Goal: Transaction & Acquisition: Purchase product/service

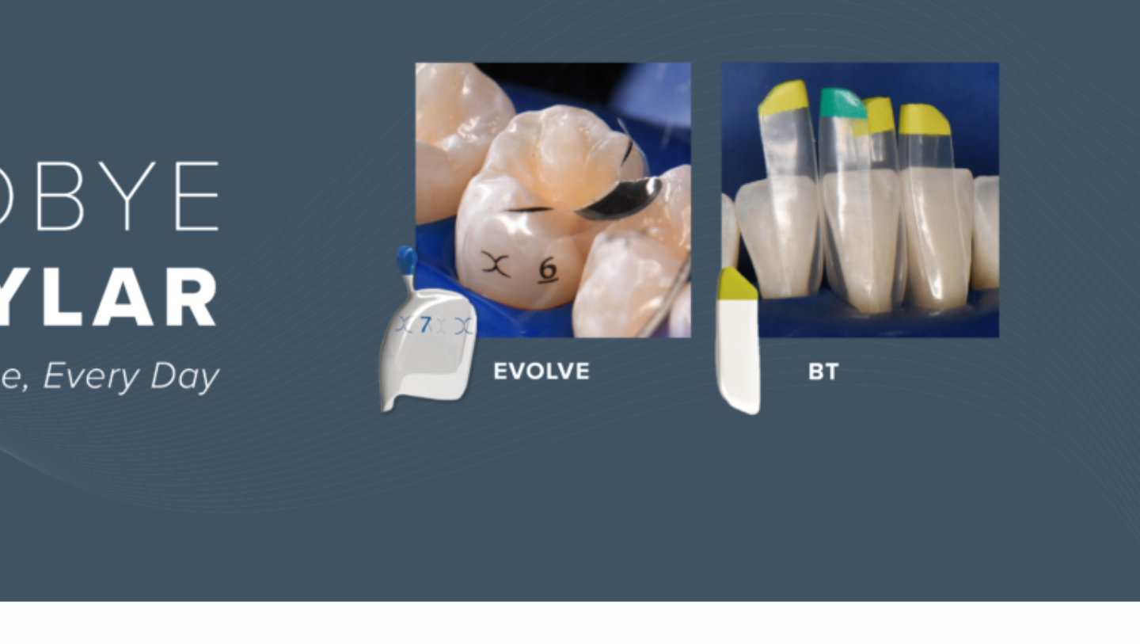
click at [683, 365] on img at bounding box center [570, 267] width 1140 height 355
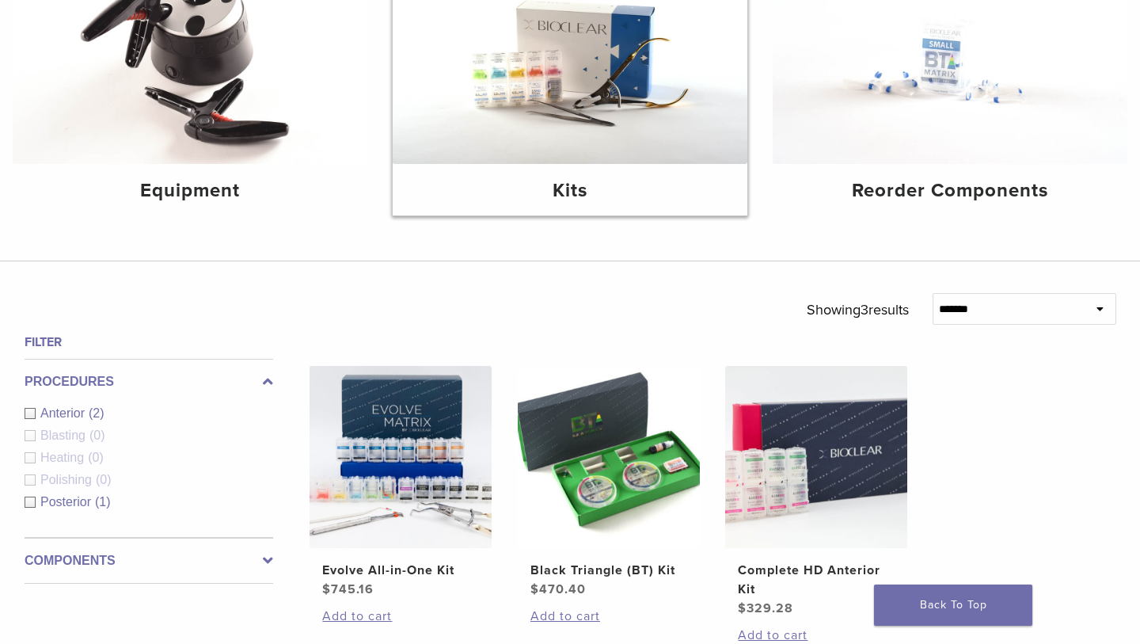
scroll to position [283, 0]
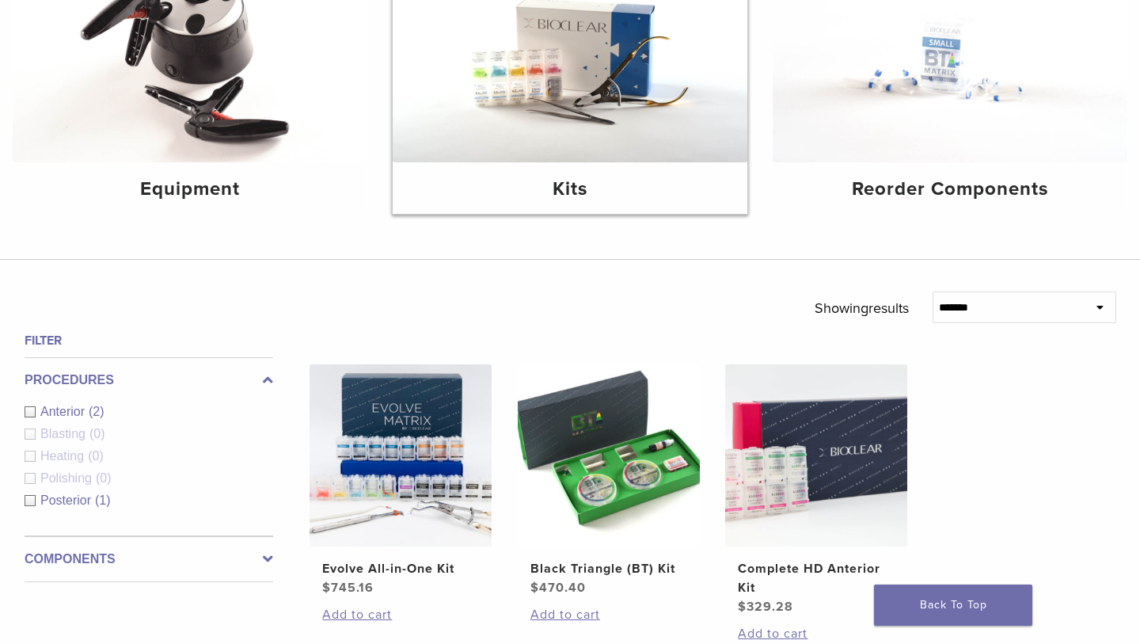
click at [566, 135] on img at bounding box center [570, 44] width 355 height 237
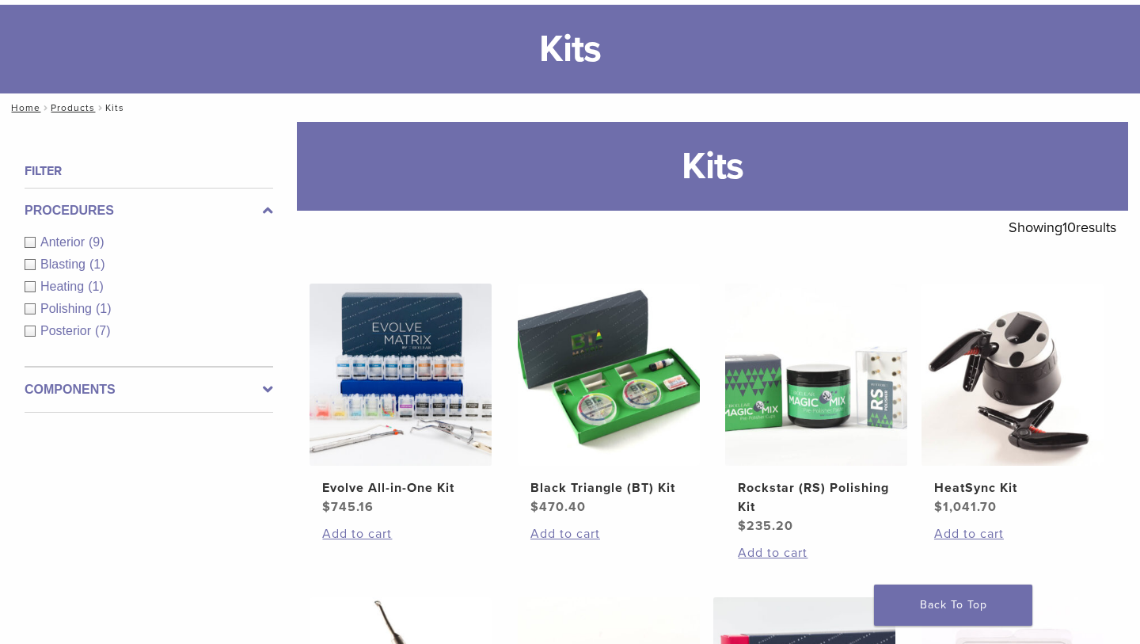
scroll to position [86, 0]
click at [624, 406] on img at bounding box center [609, 374] width 182 height 182
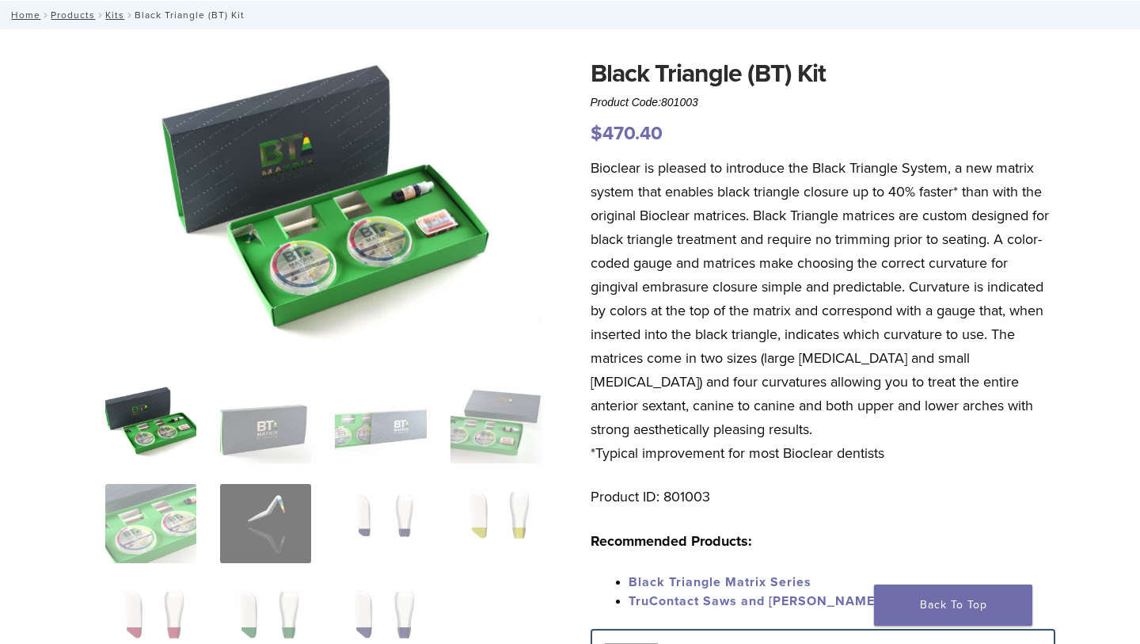
scroll to position [126, 0]
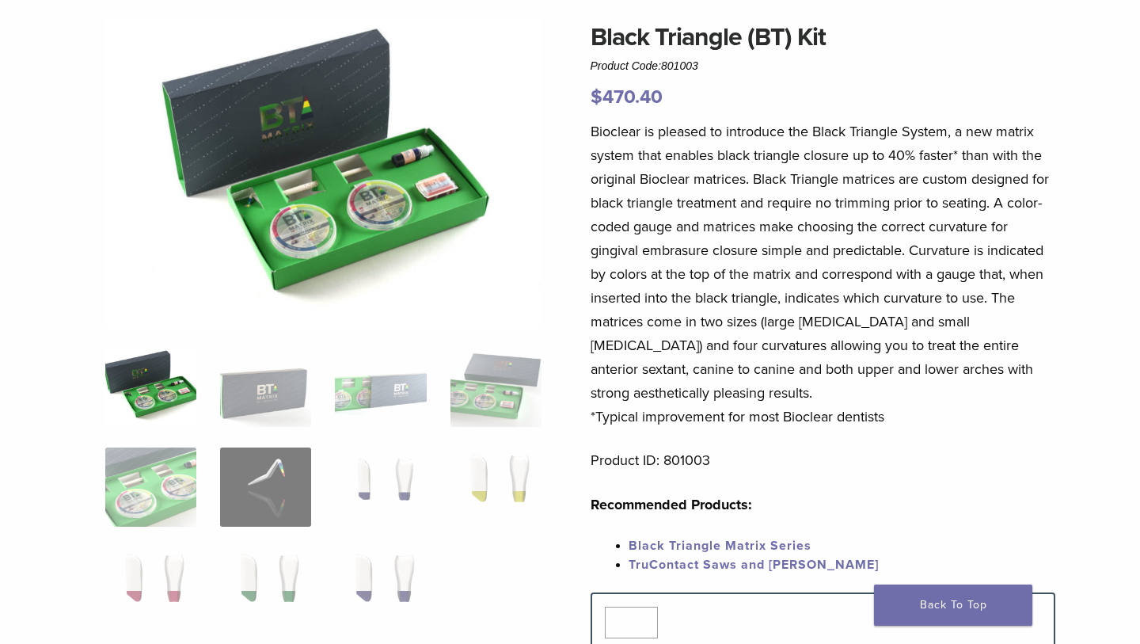
click at [160, 407] on img at bounding box center [150, 387] width 91 height 79
click at [185, 383] on img at bounding box center [150, 387] width 91 height 79
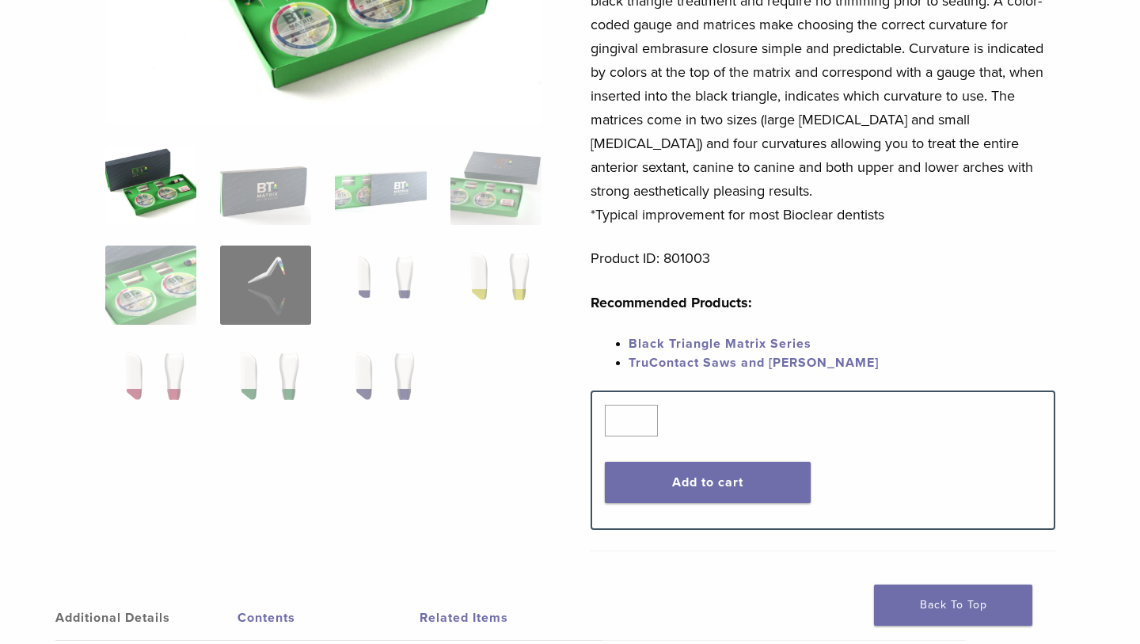
scroll to position [109, 0]
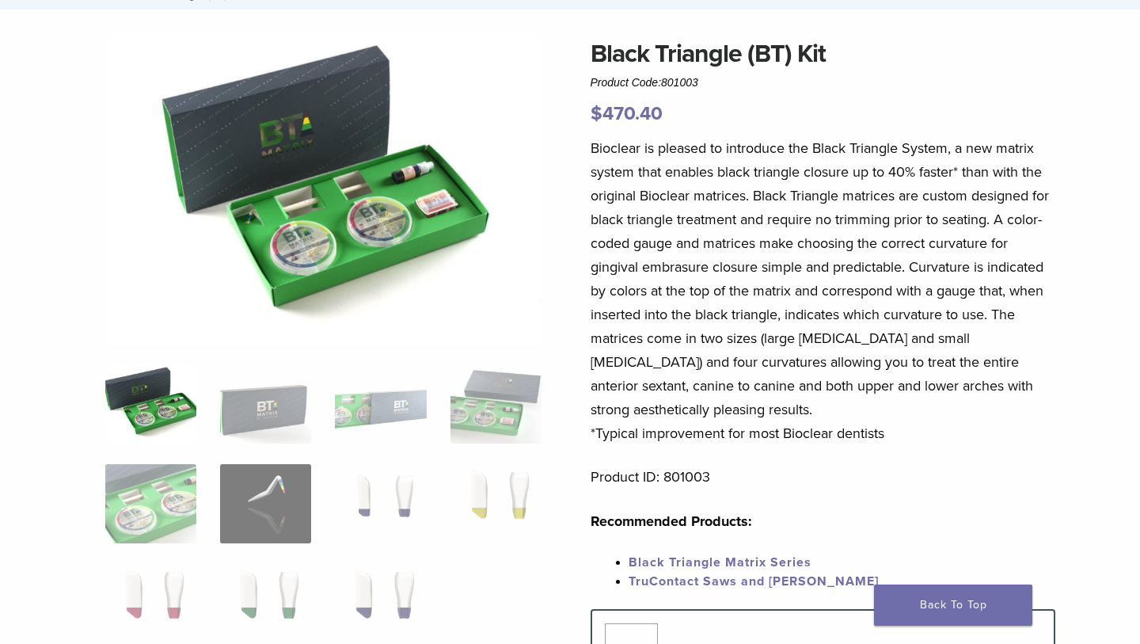
click at [156, 413] on img at bounding box center [150, 403] width 91 height 79
click at [352, 416] on img at bounding box center [380, 403] width 91 height 79
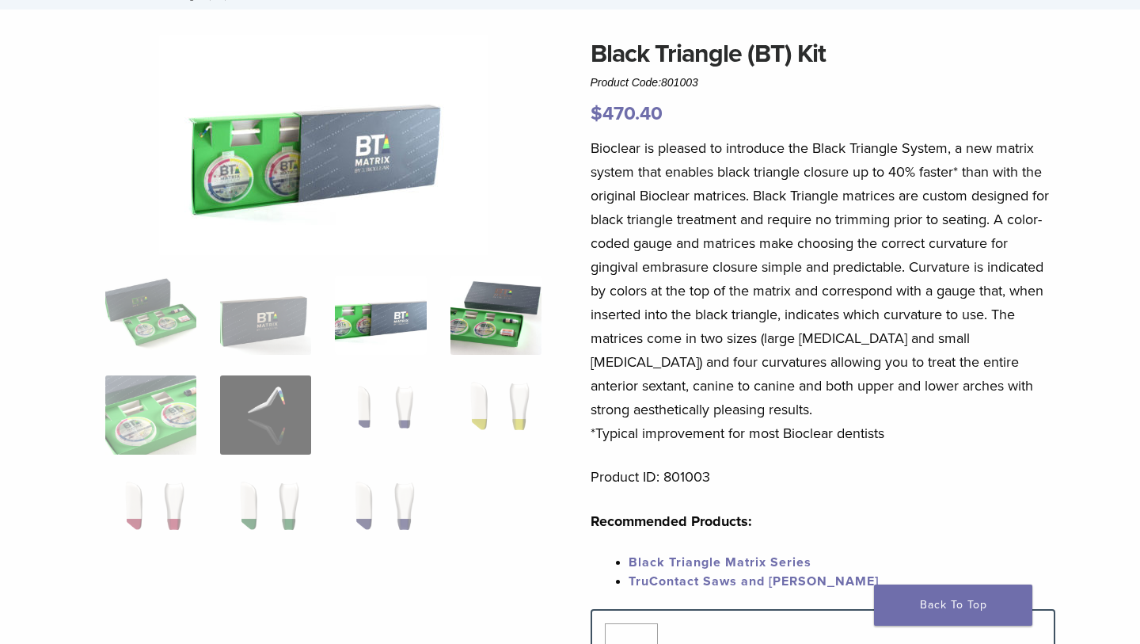
click at [483, 324] on img at bounding box center [496, 315] width 91 height 79
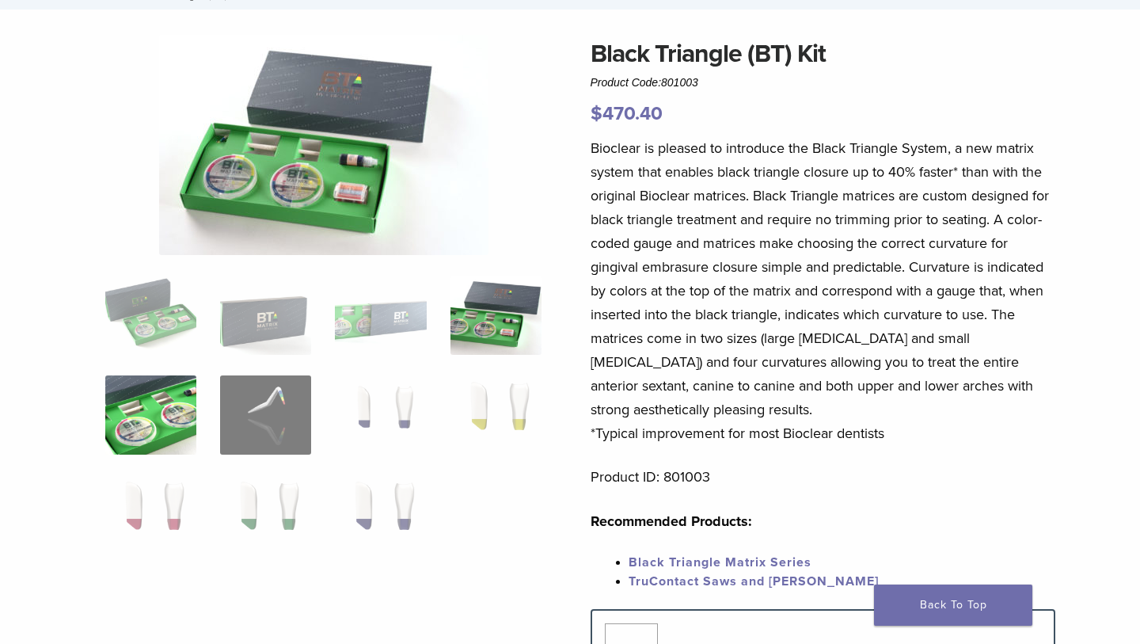
click at [154, 427] on img at bounding box center [150, 414] width 91 height 79
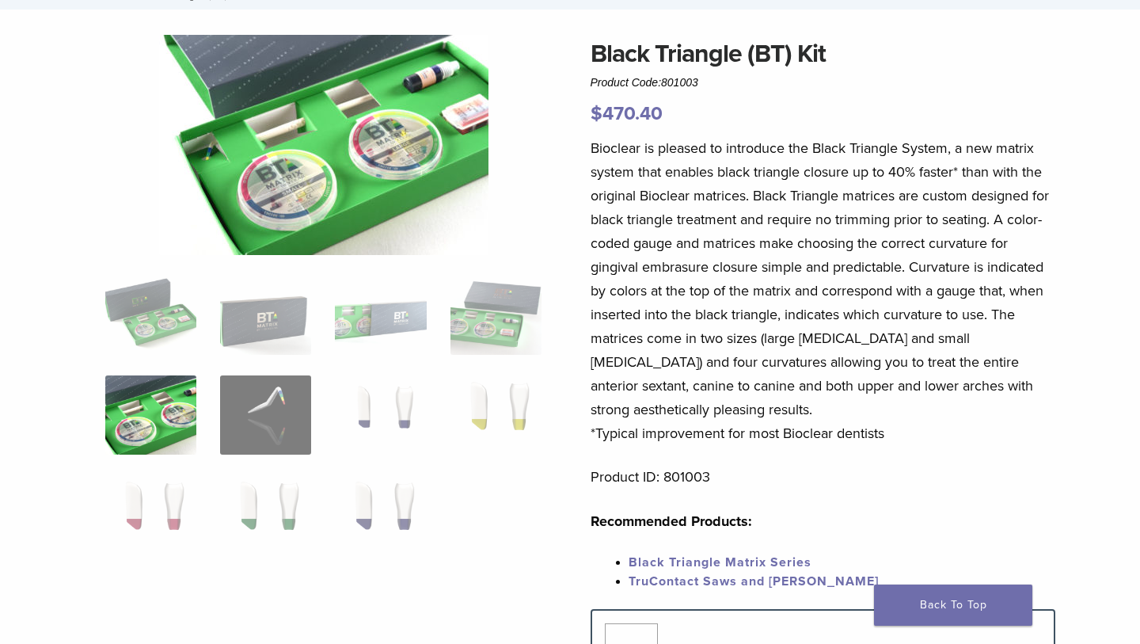
scroll to position [0, 0]
